Goal: Transaction & Acquisition: Purchase product/service

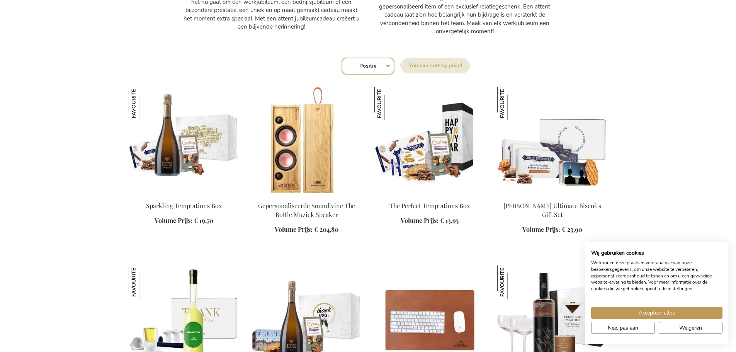
scroll to position [541, 0]
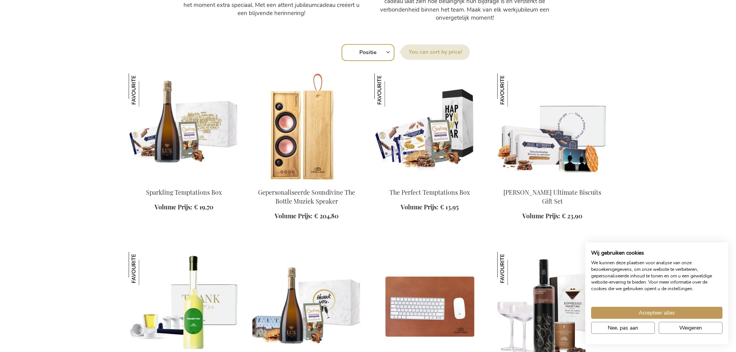
click at [436, 154] on img at bounding box center [429, 127] width 110 height 108
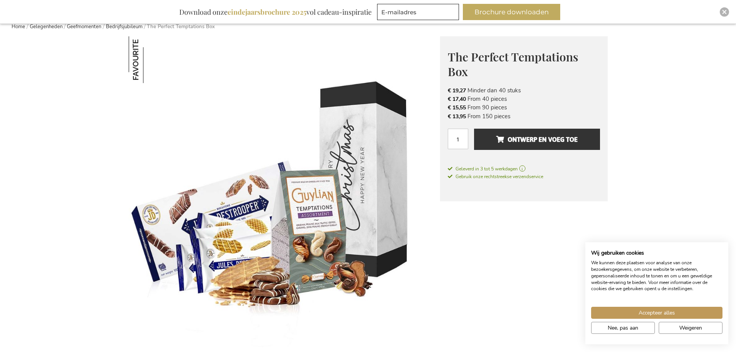
scroll to position [77, 0]
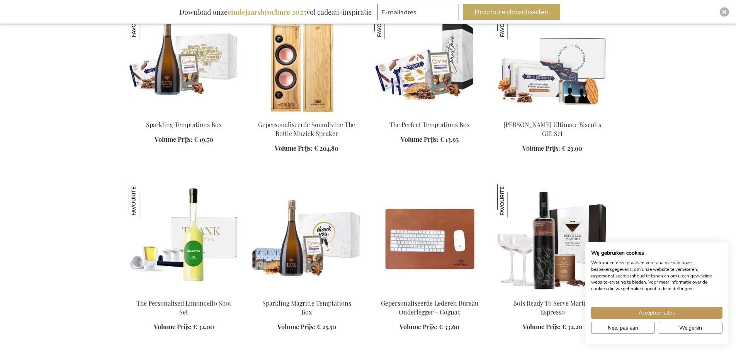
scroll to position [679, 0]
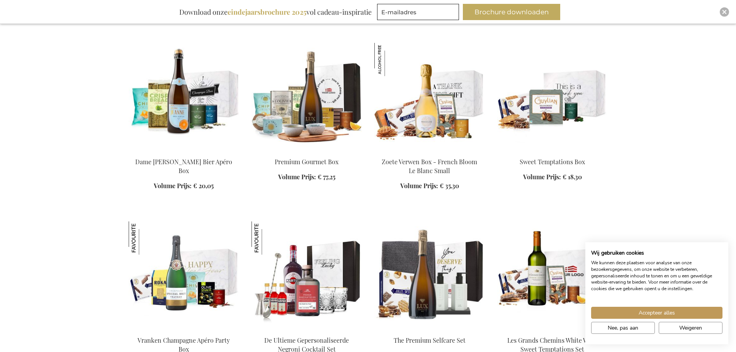
scroll to position [1451, 0]
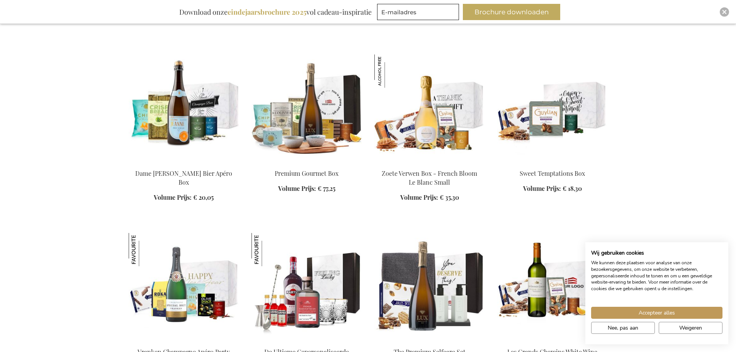
click at [542, 120] on img at bounding box center [552, 108] width 110 height 108
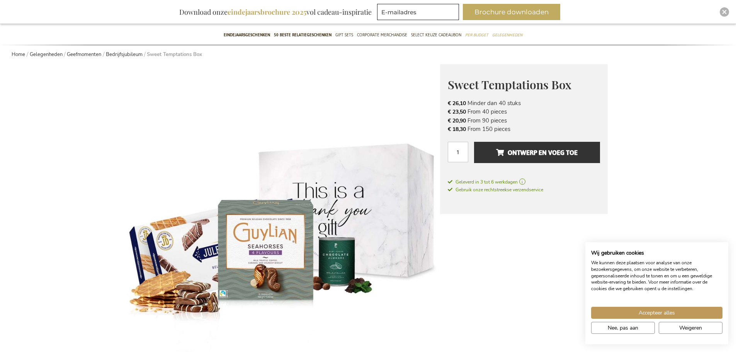
scroll to position [39, 0]
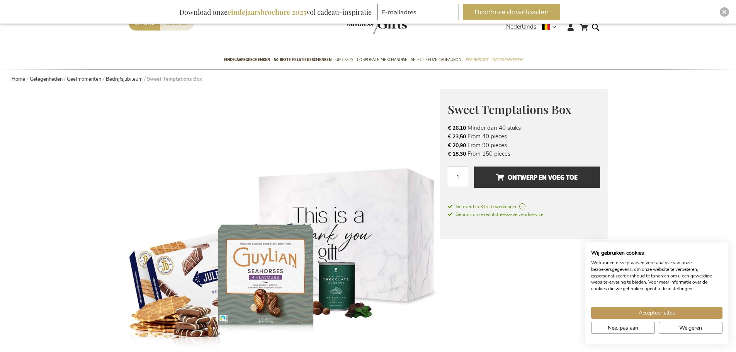
click at [299, 150] on img at bounding box center [284, 246] width 311 height 314
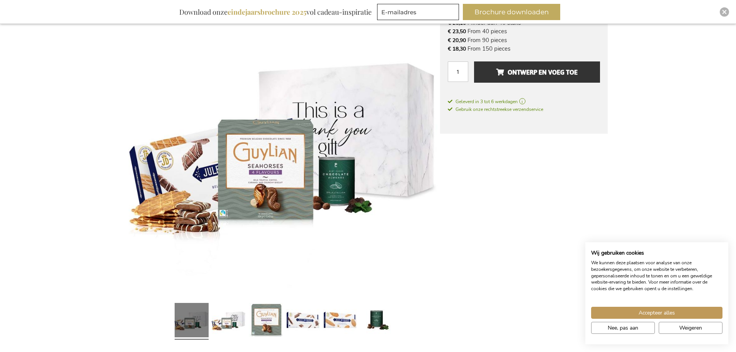
scroll to position [154, 0]
